Goal: Book appointment/travel/reservation

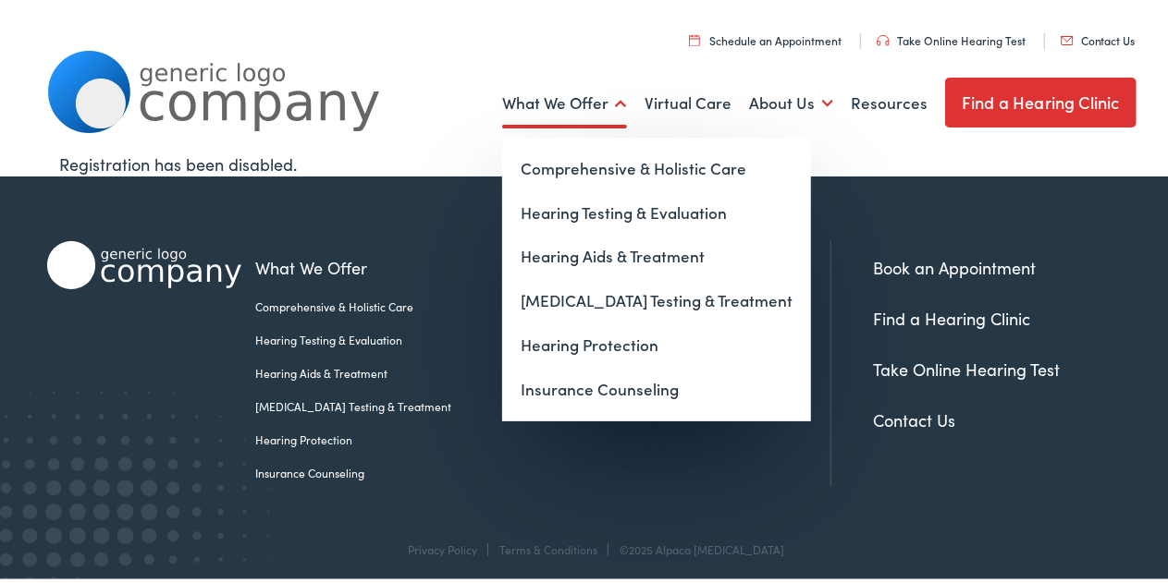
click at [597, 103] on link "What We Offer" at bounding box center [564, 100] width 125 height 68
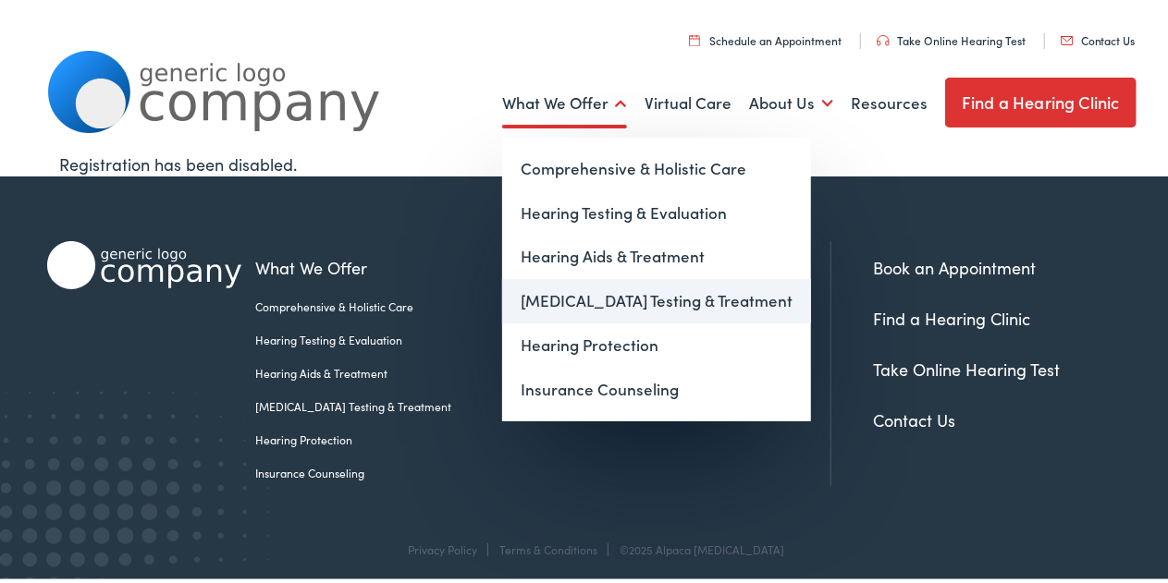
click at [597, 302] on link "[MEDICAL_DATA] Testing & Treatment" at bounding box center [656, 297] width 309 height 44
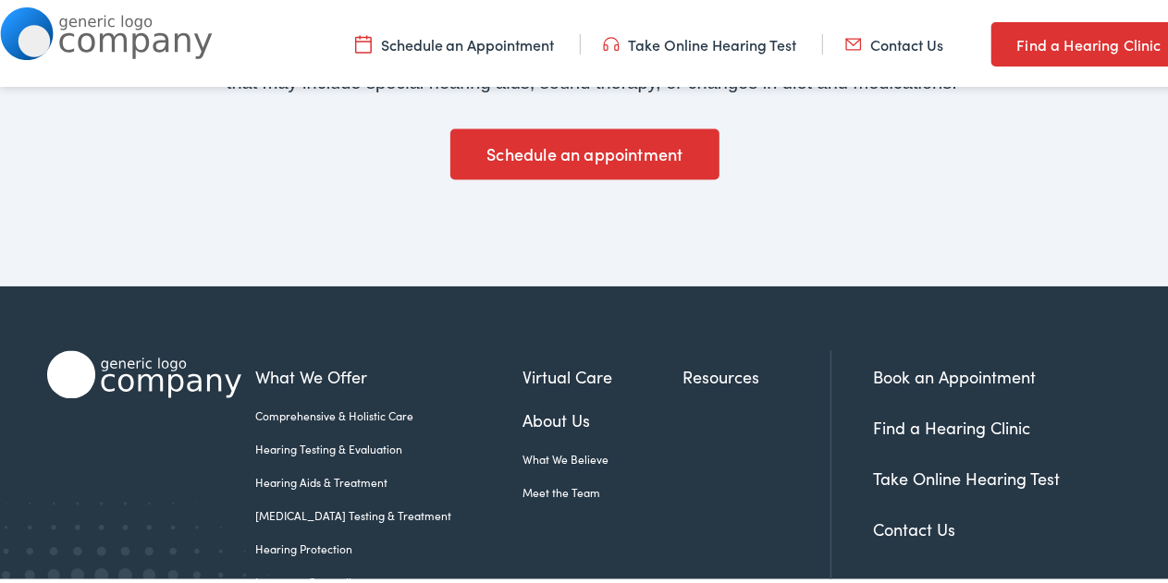
scroll to position [1505, 0]
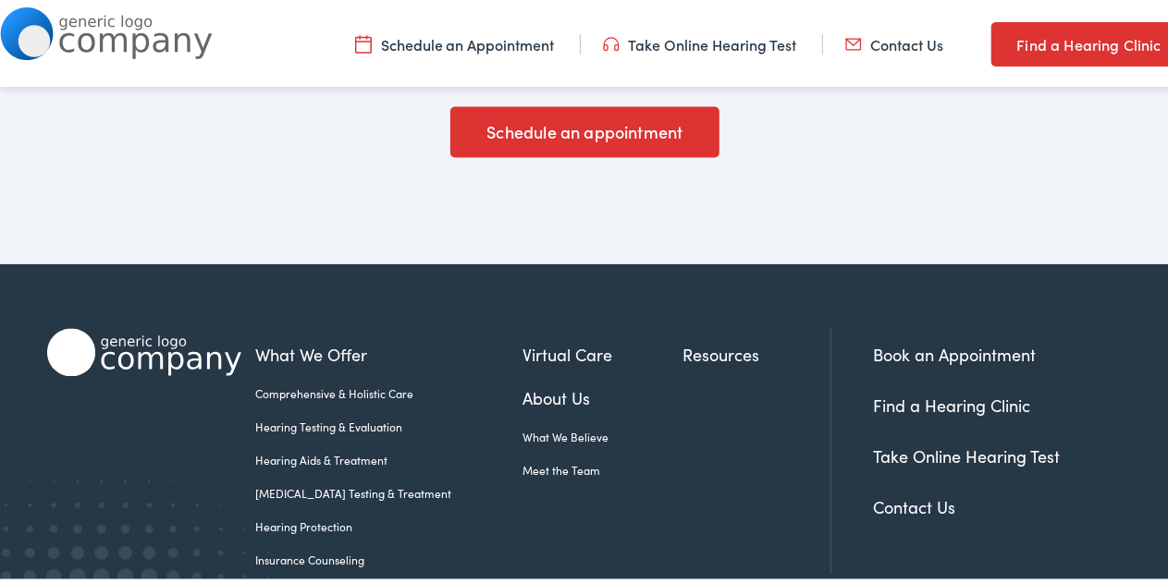
click at [937, 442] on link "Take Online Hearing Test" at bounding box center [966, 453] width 187 height 23
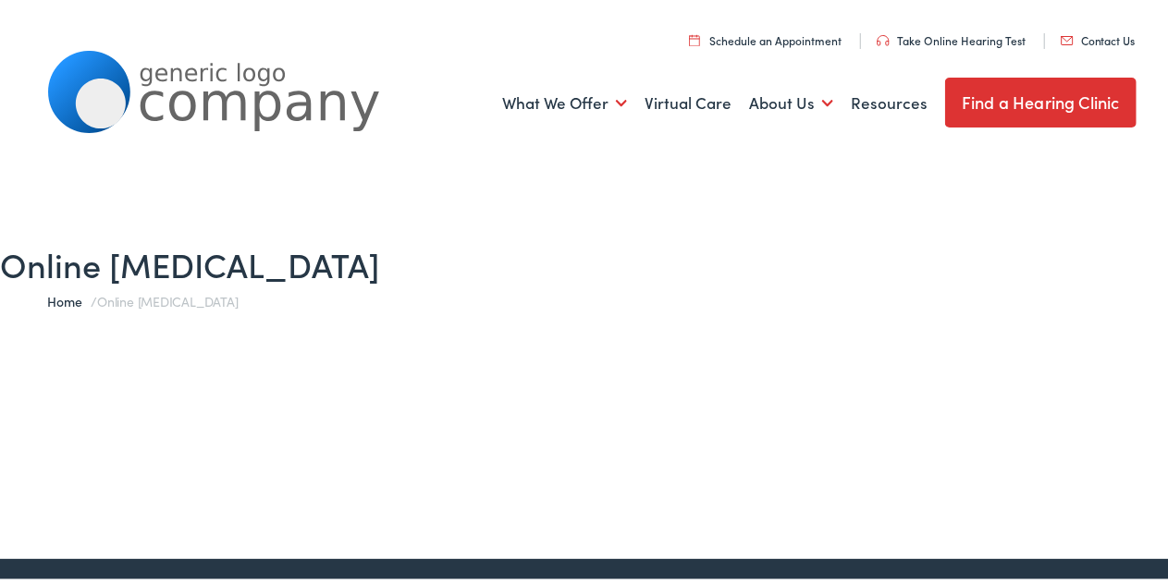
click at [722, 40] on link "Schedule an Appointment" at bounding box center [765, 37] width 153 height 16
